Goal: Task Accomplishment & Management: Use online tool/utility

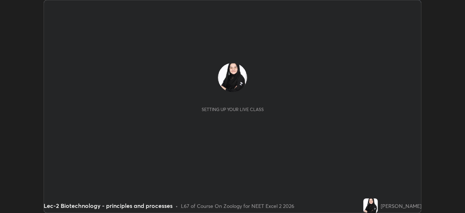
scroll to position [213, 465]
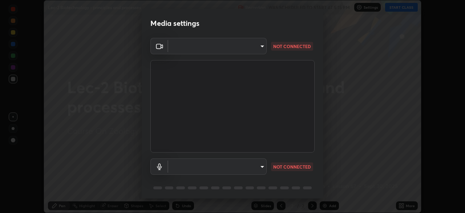
type input "dcfdf22e5c1df7ea5543dcfab5f97d1ca77f9af45aee9585751398583aede383"
type input "default"
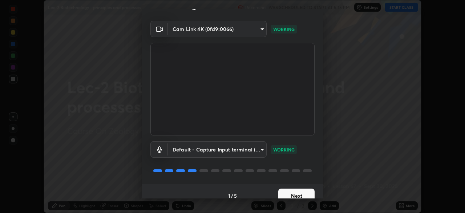
scroll to position [26, 0]
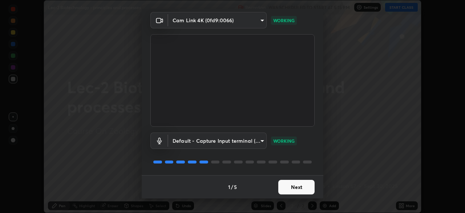
click at [305, 187] on button "Next" at bounding box center [296, 187] width 36 height 15
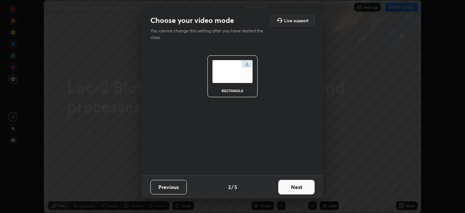
click at [305, 187] on button "Next" at bounding box center [296, 187] width 36 height 15
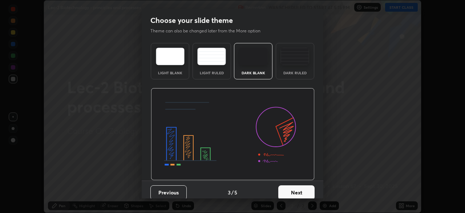
click at [305, 187] on button "Next" at bounding box center [296, 192] width 36 height 15
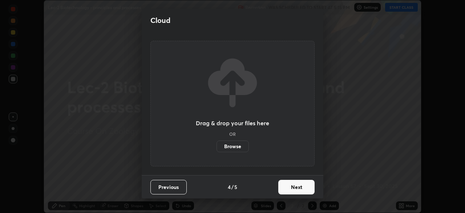
click at [307, 187] on button "Next" at bounding box center [296, 187] width 36 height 15
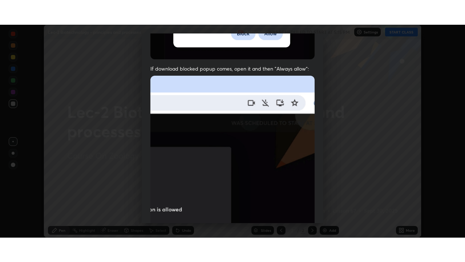
scroll to position [174, 0]
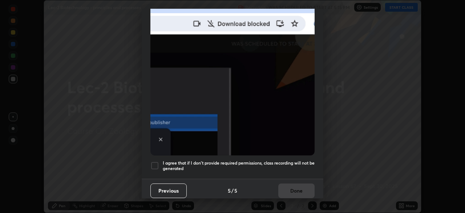
click at [154, 161] on div at bounding box center [154, 165] width 9 height 9
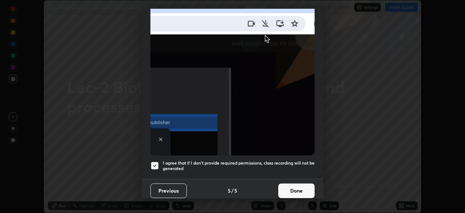
click at [297, 186] on button "Done" at bounding box center [296, 190] width 36 height 15
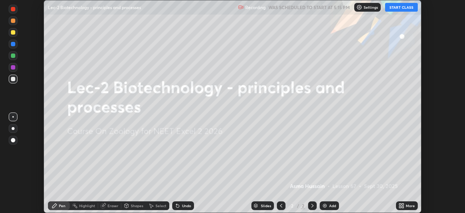
click at [404, 8] on button "START CLASS" at bounding box center [401, 7] width 33 height 9
click at [400, 203] on icon at bounding box center [400, 204] width 2 height 2
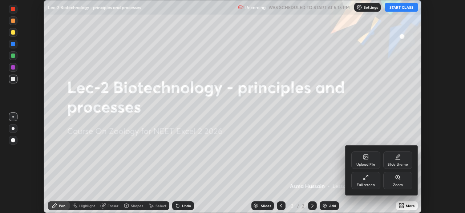
click at [364, 179] on icon at bounding box center [365, 178] width 2 height 2
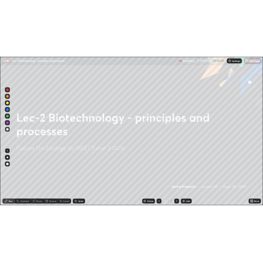
scroll to position [262, 465]
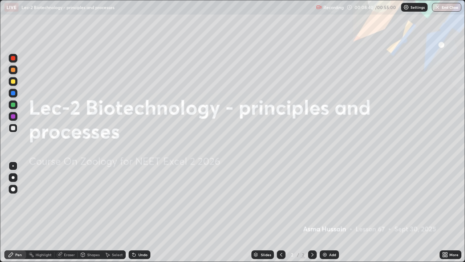
click at [327, 212] on img at bounding box center [325, 254] width 6 height 6
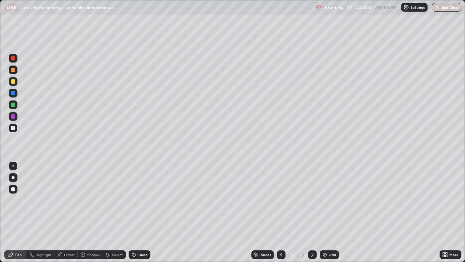
click at [15, 82] on div at bounding box center [13, 81] width 4 height 4
click at [17, 71] on div at bounding box center [13, 70] width 12 height 12
click at [13, 130] on div at bounding box center [13, 128] width 9 height 9
click at [141, 212] on div "Undo" at bounding box center [140, 254] width 22 height 9
click at [11, 189] on div at bounding box center [13, 189] width 4 height 4
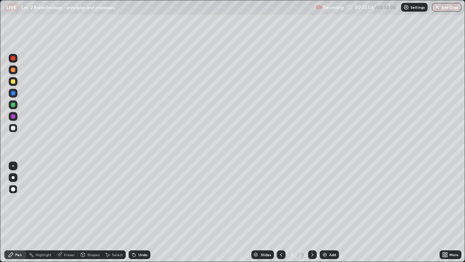
click at [13, 166] on div at bounding box center [12, 165] width 1 height 1
click at [143, 212] on div "Undo" at bounding box center [142, 255] width 9 height 4
click at [140, 212] on div "Undo" at bounding box center [142, 255] width 9 height 4
click at [138, 212] on div "Undo" at bounding box center [142, 255] width 9 height 4
click at [137, 212] on div "Undo" at bounding box center [140, 254] width 22 height 9
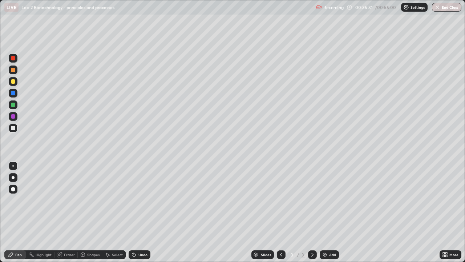
click at [140, 212] on div "Undo" at bounding box center [142, 255] width 9 height 4
click at [138, 212] on div "Undo" at bounding box center [142, 255] width 9 height 4
click at [137, 212] on div "Undo" at bounding box center [140, 254] width 22 height 9
click at [136, 212] on icon at bounding box center [134, 254] width 6 height 6
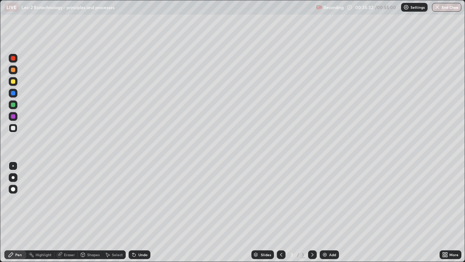
click at [135, 212] on icon at bounding box center [134, 254] width 6 height 6
click at [133, 212] on icon at bounding box center [134, 254] width 3 height 3
click at [134, 212] on icon at bounding box center [134, 254] width 6 height 6
click at [133, 212] on icon at bounding box center [134, 254] width 3 height 3
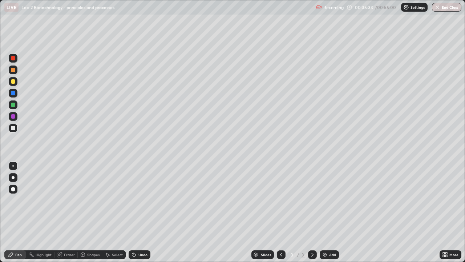
click at [136, 212] on icon at bounding box center [134, 254] width 6 height 6
click at [136, 212] on div "Undo" at bounding box center [140, 254] width 22 height 9
click at [137, 212] on div "Undo" at bounding box center [140, 254] width 22 height 9
click at [136, 212] on div "Undo" at bounding box center [140, 254] width 22 height 9
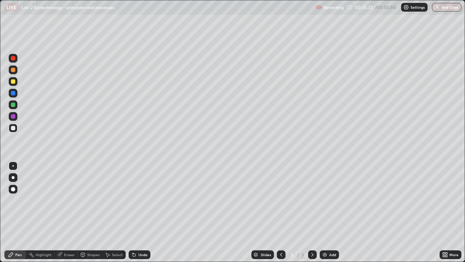
click at [137, 212] on div "Undo" at bounding box center [140, 254] width 22 height 9
click at [138, 212] on div "Undo" at bounding box center [142, 255] width 9 height 4
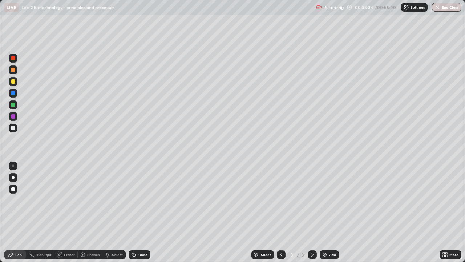
click at [138, 212] on div "Undo" at bounding box center [142, 255] width 9 height 4
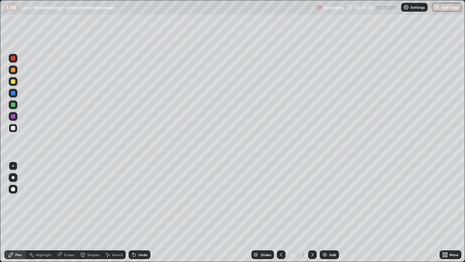
click at [138, 212] on div "Undo" at bounding box center [142, 255] width 9 height 4
click at [139, 212] on div "Undo" at bounding box center [142, 255] width 9 height 4
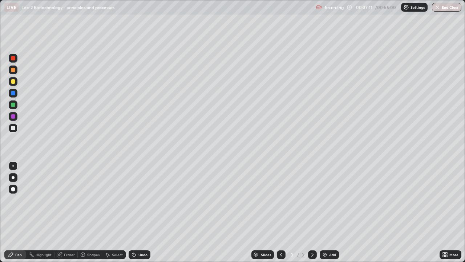
click at [13, 72] on div at bounding box center [13, 69] width 9 height 9
click at [140, 212] on div "Undo" at bounding box center [142, 255] width 9 height 4
click at [141, 212] on div "Undo" at bounding box center [142, 255] width 9 height 4
click at [140, 212] on div "Undo" at bounding box center [140, 254] width 22 height 9
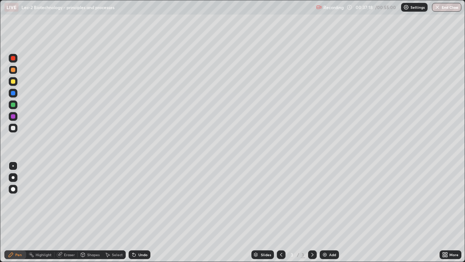
click at [136, 212] on div "Undo" at bounding box center [140, 254] width 22 height 9
click at [11, 129] on div at bounding box center [13, 128] width 4 height 4
click at [112, 212] on div "Select" at bounding box center [117, 255] width 11 height 4
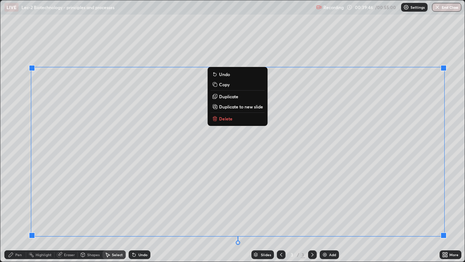
click at [22, 212] on div "Pen" at bounding box center [15, 254] width 22 height 9
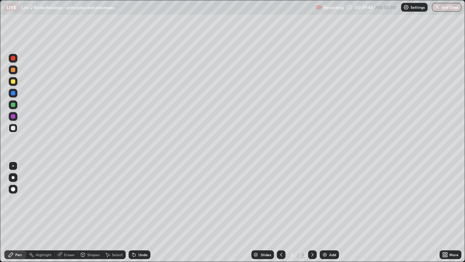
click at [12, 187] on div at bounding box center [13, 189] width 4 height 4
click at [243, 212] on div "Slides 3 / 3 Add" at bounding box center [294, 254] width 289 height 15
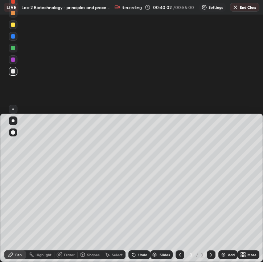
scroll to position [36080, 36078]
click at [162, 212] on div "Slides" at bounding box center [165, 255] width 10 height 4
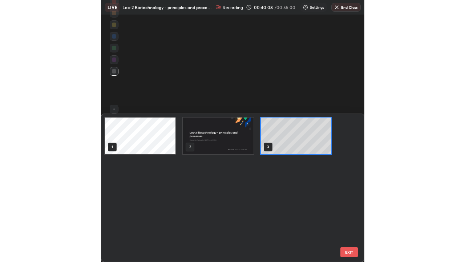
scroll to position [145, 259]
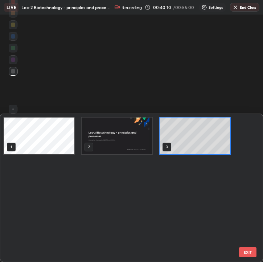
click at [165, 174] on div "1 2 3" at bounding box center [125, 188] width 250 height 148
click at [165, 172] on div "1 2 3" at bounding box center [125, 188] width 250 height 148
click at [141, 138] on img "grid" at bounding box center [117, 135] width 71 height 37
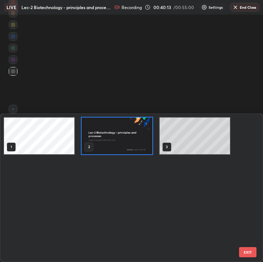
click at [142, 138] on img "grid" at bounding box center [117, 135] width 71 height 37
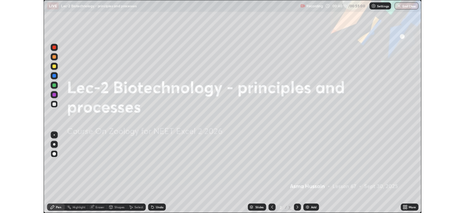
scroll to position [262, 465]
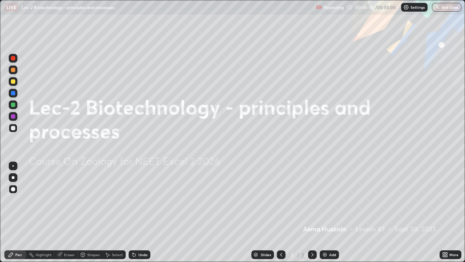
click at [312, 212] on icon at bounding box center [313, 254] width 6 height 6
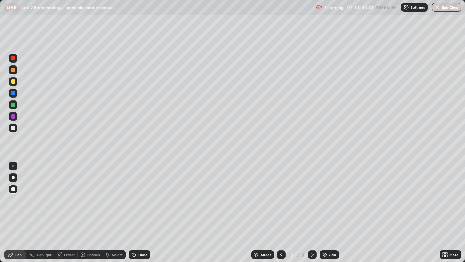
click at [14, 80] on div at bounding box center [13, 81] width 4 height 4
click at [13, 166] on div at bounding box center [12, 165] width 1 height 1
click at [12, 129] on div at bounding box center [13, 128] width 4 height 4
click at [328, 212] on div "Add" at bounding box center [329, 254] width 19 height 9
click at [276, 212] on div "Slides 4 / 4 Add" at bounding box center [294, 254] width 289 height 15
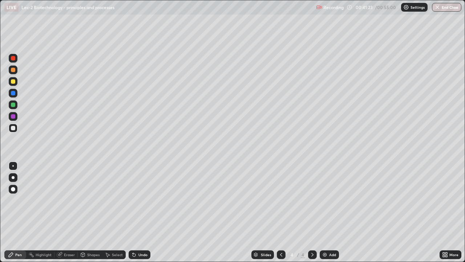
click at [278, 212] on icon at bounding box center [281, 254] width 6 height 6
click at [311, 212] on icon at bounding box center [313, 254] width 6 height 6
click at [14, 73] on div at bounding box center [13, 69] width 9 height 9
click at [14, 130] on div at bounding box center [13, 128] width 9 height 9
click at [14, 189] on div at bounding box center [13, 189] width 4 height 4
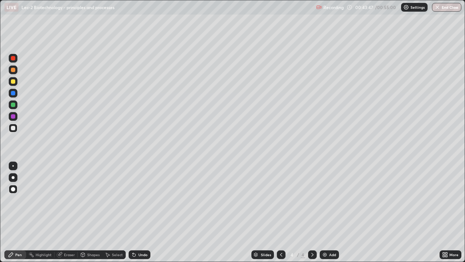
click at [15, 128] on div at bounding box center [13, 128] width 4 height 4
click at [14, 82] on div at bounding box center [13, 81] width 4 height 4
click at [13, 130] on div at bounding box center [13, 128] width 4 height 4
click at [15, 165] on div at bounding box center [13, 165] width 9 height 9
click at [328, 212] on div "Add" at bounding box center [329, 254] width 19 height 9
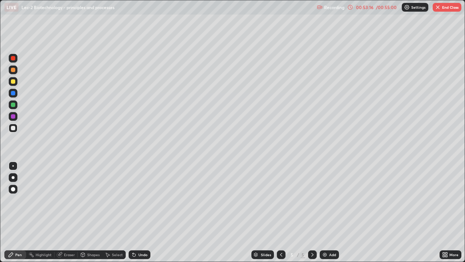
click at [439, 212] on div "Slides 5 / 5 Add" at bounding box center [294, 254] width 289 height 15
click at [443, 212] on icon at bounding box center [444, 256] width 2 height 2
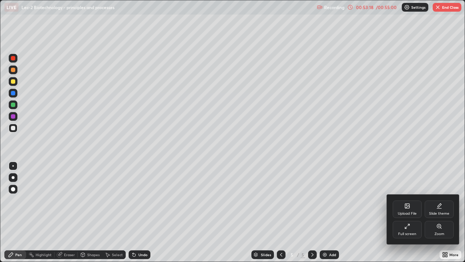
click at [410, 212] on div "Full screen" at bounding box center [407, 229] width 29 height 17
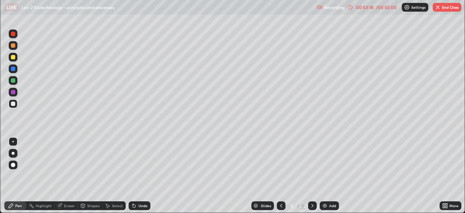
scroll to position [36129, 35877]
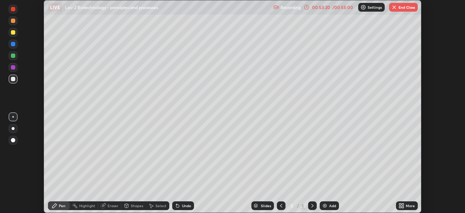
click at [398, 7] on button "End Class" at bounding box center [403, 7] width 29 height 9
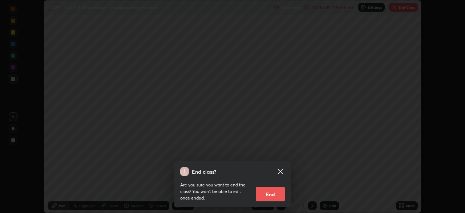
click at [268, 191] on button "End" at bounding box center [270, 193] width 29 height 15
